Goal: Information Seeking & Learning: Learn about a topic

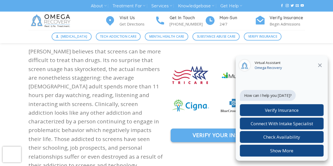
scroll to position [327, 0]
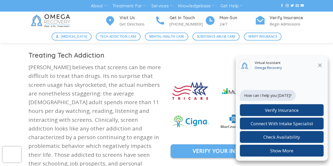
click at [320, 63] on icon "Close" at bounding box center [319, 65] width 6 height 6
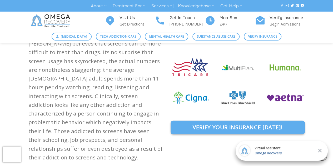
scroll to position [351, 0]
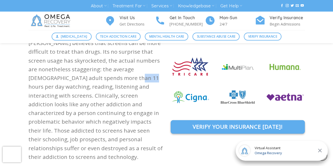
drag, startPoint x: 115, startPoint y: 80, endPoint x: 126, endPoint y: 82, distance: 10.5
click at [126, 82] on p "[PERSON_NAME] believes that screens can be more difficult to treat than drugs. …" at bounding box center [95, 100] width 134 height 123
click at [109, 83] on p "[PERSON_NAME] believes that screens can be more difficult to treat than drugs. …" at bounding box center [95, 100] width 134 height 123
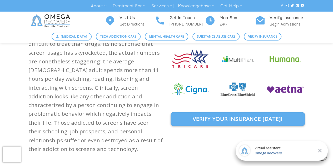
scroll to position [359, 0]
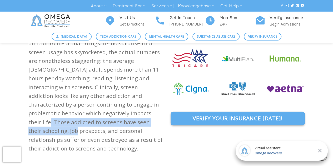
drag, startPoint x: 101, startPoint y: 114, endPoint x: 130, endPoint y: 123, distance: 29.9
click at [130, 123] on p "[PERSON_NAME] believes that screens can be more difficult to treat than drugs. …" at bounding box center [95, 91] width 134 height 123
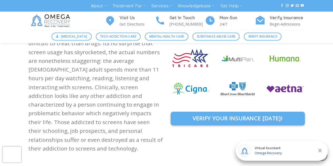
click at [137, 128] on p "[PERSON_NAME] believes that screens can be more difficult to treat than drugs. …" at bounding box center [95, 91] width 134 height 123
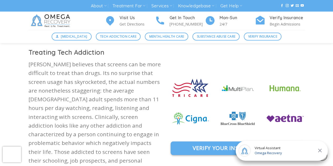
scroll to position [322, 0]
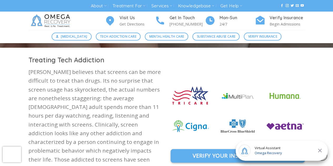
click at [142, 93] on p "[PERSON_NAME] believes that screens can be more difficult to treat than drugs. …" at bounding box center [95, 129] width 134 height 123
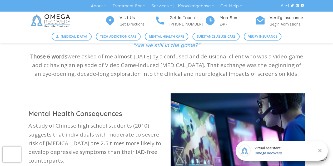
scroll to position [679, 0]
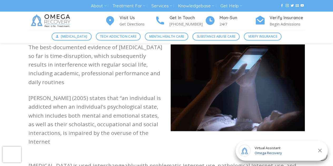
click at [272, 146] on span "Virtual Assistant" at bounding box center [267, 147] width 27 height 5
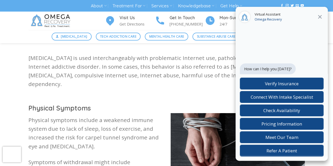
scroll to position [822, 0]
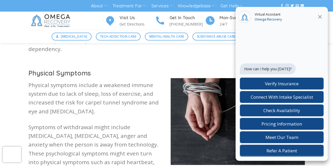
click at [320, 17] on icon "Close" at bounding box center [319, 17] width 6 height 6
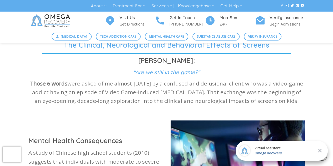
scroll to position [476, 0]
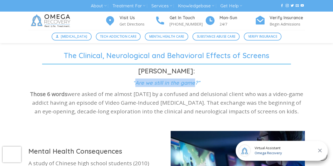
drag, startPoint x: 136, startPoint y: 84, endPoint x: 195, endPoint y: 84, distance: 58.9
click at [195, 84] on strong "“Are we still in the game?”" at bounding box center [166, 82] width 67 height 7
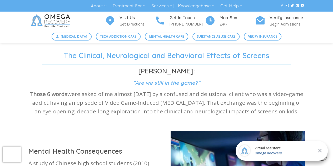
click at [171, 92] on p "Those 6 words were asked of me almost [DATE] by a confused and delusional clien…" at bounding box center [166, 102] width 276 height 26
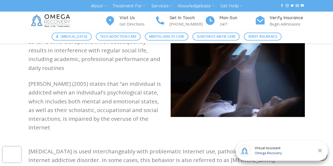
scroll to position [695, 0]
